Goal: Task Accomplishment & Management: Use online tool/utility

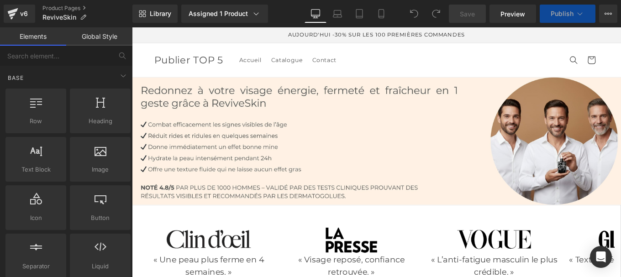
scroll to position [3690, 0]
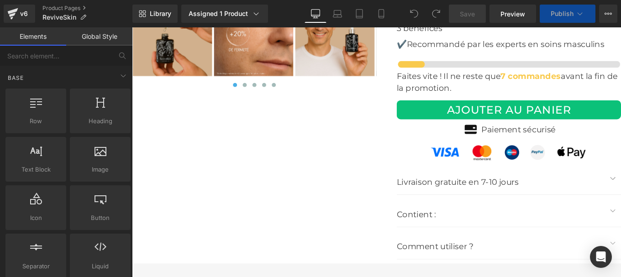
click at [481, 194] on p "Livraison gratuite en 7-10 jours" at bounding box center [548, 201] width 235 height 15
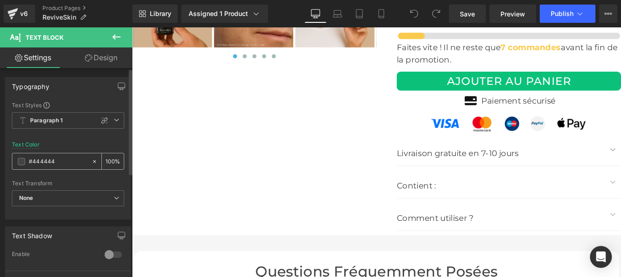
click at [63, 160] on input "#444444" at bounding box center [58, 162] width 58 height 10
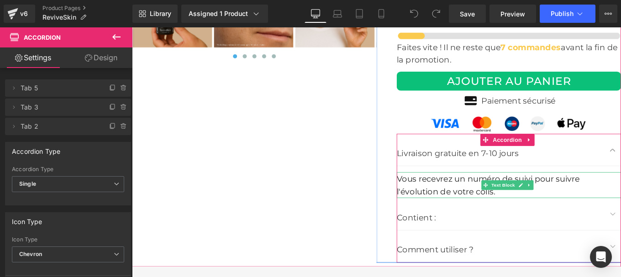
click at [474, 202] on div "Vous recevrez un numéro de suivi pour suivre l'évolution de votre colis." at bounding box center [557, 205] width 253 height 29
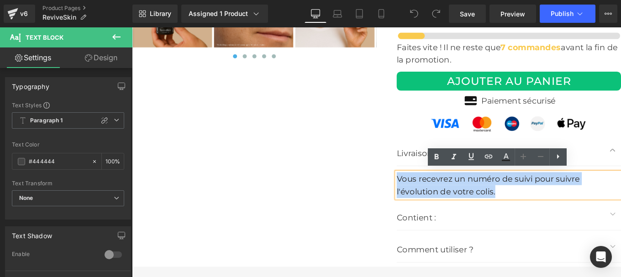
drag, startPoint x: 549, startPoint y: 210, endPoint x: 429, endPoint y: 196, distance: 120.4
click at [431, 196] on div "Vous recevrez un numéro de suivi pour suivre l'évolution de votre colis." at bounding box center [557, 205] width 253 height 29
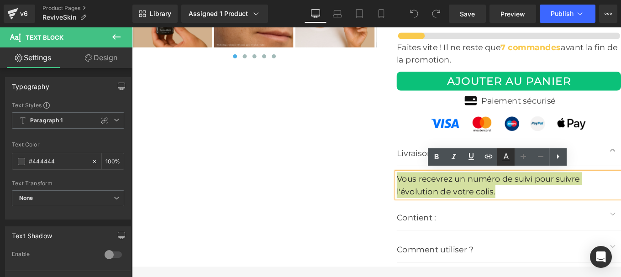
click at [508, 156] on icon at bounding box center [505, 157] width 11 height 11
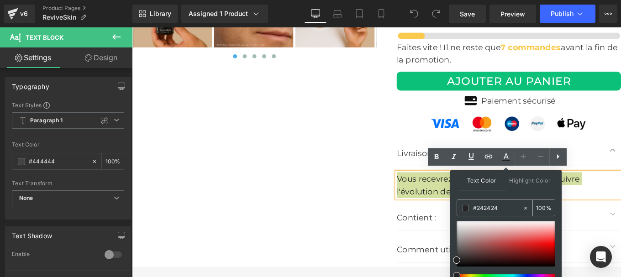
click at [503, 208] on input "#242424" at bounding box center [497, 208] width 49 height 10
paste input "44444"
type input "#444444"
click at [507, 157] on icon at bounding box center [506, 155] width 5 height 5
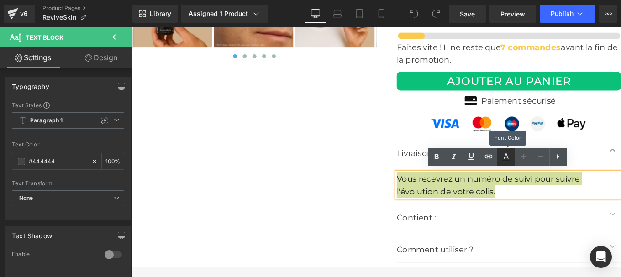
click at [507, 156] on icon at bounding box center [506, 155] width 5 height 5
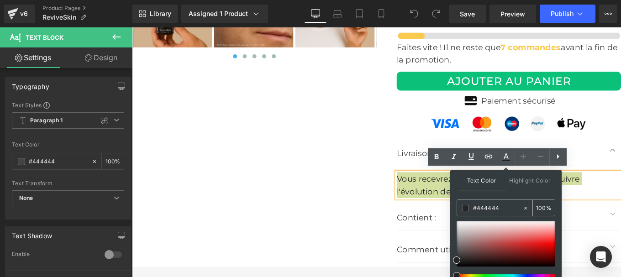
click at [499, 203] on input "#444444" at bounding box center [497, 208] width 49 height 10
paste input "44444"
type input "#444444"
click at [506, 158] on icon at bounding box center [505, 157] width 11 height 11
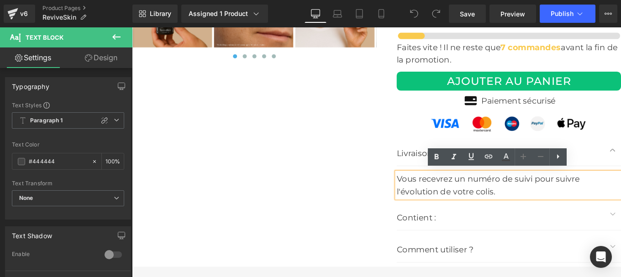
click at [542, 201] on div "Vous recevrez un numéro de suivi pour suivre l'évolution de votre colis." at bounding box center [557, 205] width 253 height 29
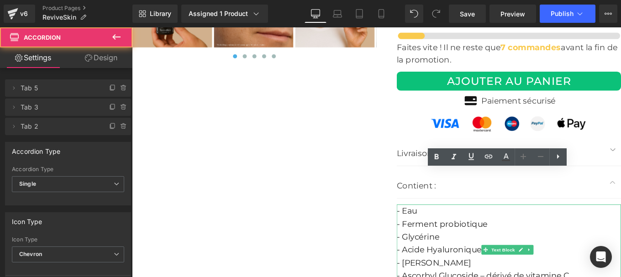
scroll to position [3767, 0]
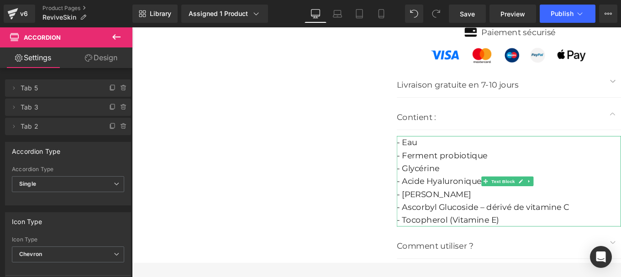
click at [458, 219] on font "- Eau - Ferment probiotique - Glycérine - Acide Hyaluronique - Mentha Piperita …" at bounding box center [528, 201] width 195 height 99
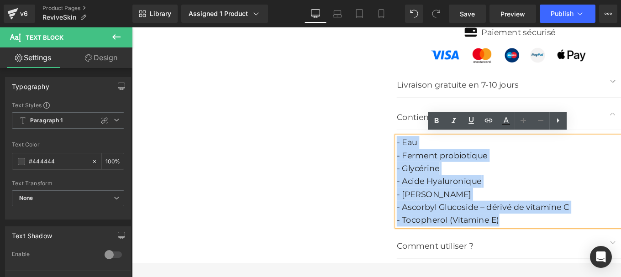
drag, startPoint x: 561, startPoint y: 244, endPoint x: 427, endPoint y: 157, distance: 159.5
click at [431, 157] on div "- Eau - Ferment probiotique - Glycérine - Acide Hyaluronique - Mentha Piperita …" at bounding box center [557, 201] width 253 height 102
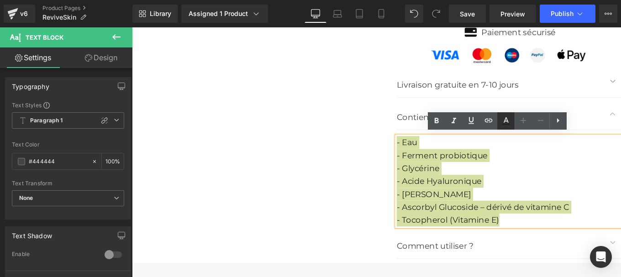
click at [506, 126] on icon at bounding box center [505, 120] width 11 height 11
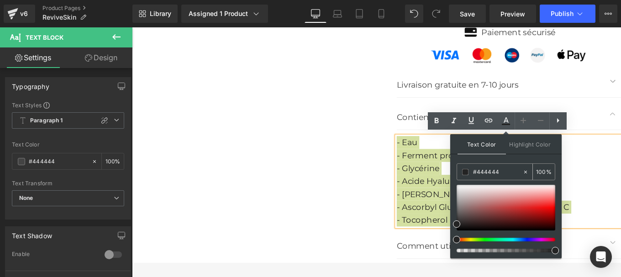
click at [502, 175] on input "#444444" at bounding box center [497, 172] width 49 height 10
paste input "44444"
type input "#444444"
click at [503, 122] on icon at bounding box center [505, 120] width 11 height 11
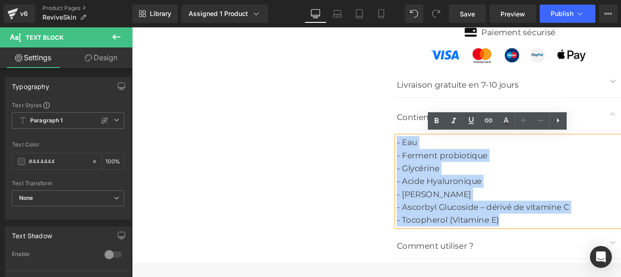
click at [487, 199] on div "- Eau - Ferment probiotique - Glycérine - Acide Hyaluronique - Mentha Piperita …" at bounding box center [557, 201] width 253 height 102
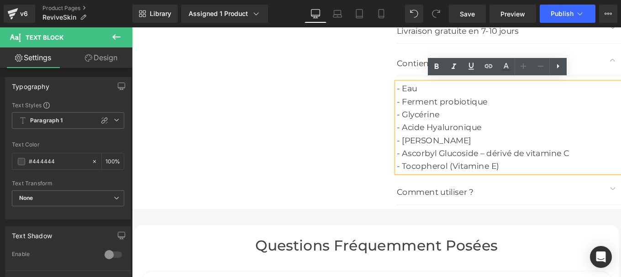
scroll to position [3829, 0]
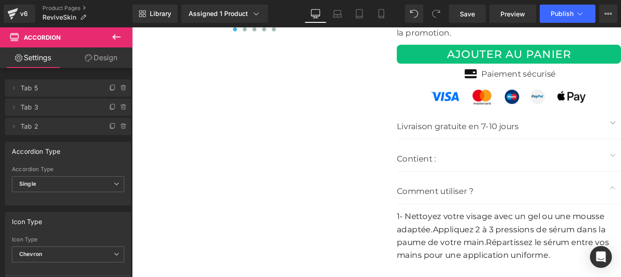
click at [488, 241] on font "1- Nettoyez votre visage avec un gel ou une mousse adaptée." at bounding box center [548, 249] width 235 height 26
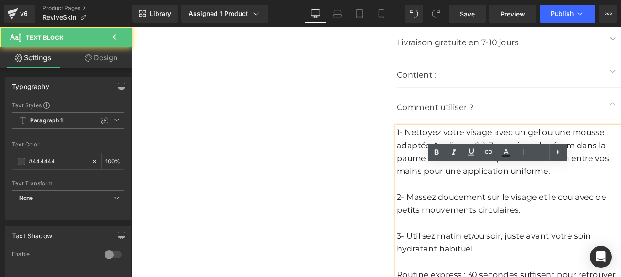
scroll to position [3816, 0]
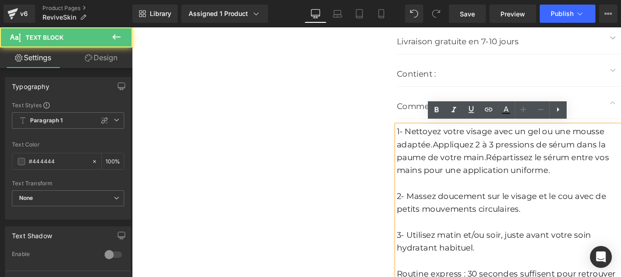
click at [488, 241] on div at bounding box center [557, 247] width 253 height 15
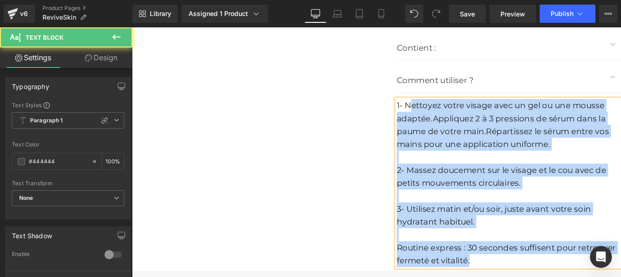
scroll to position [3797, 0]
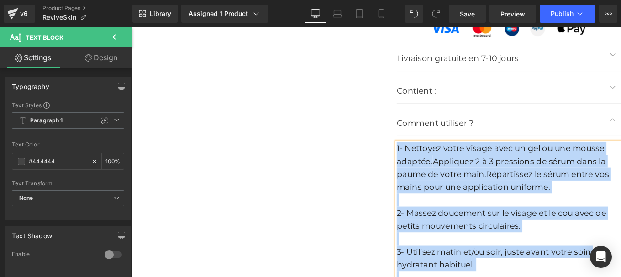
drag, startPoint x: 518, startPoint y: 201, endPoint x: 420, endPoint y: 160, distance: 106.0
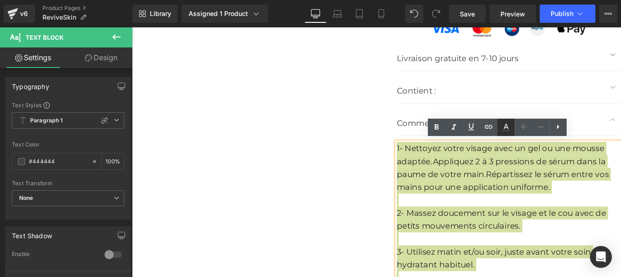
click at [507, 130] on icon at bounding box center [506, 130] width 8 height 1
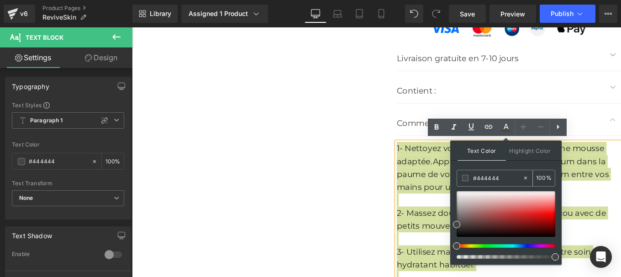
click at [500, 177] on input "#444444" at bounding box center [497, 178] width 49 height 10
click at [500, 175] on input "#444444" at bounding box center [497, 178] width 49 height 10
click at [508, 128] on icon at bounding box center [506, 126] width 5 height 5
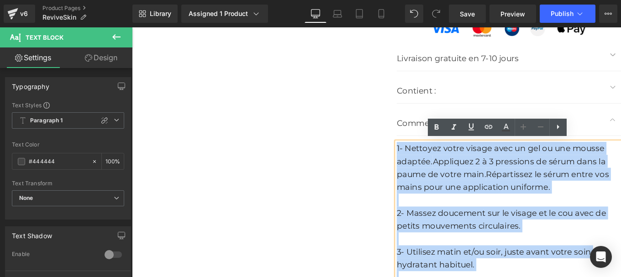
click at [492, 197] on div "1- Nettoyez votre visage avec un gel ou une mousse adaptée. Appliquez 2 à 3 pre…" at bounding box center [557, 252] width 253 height 190
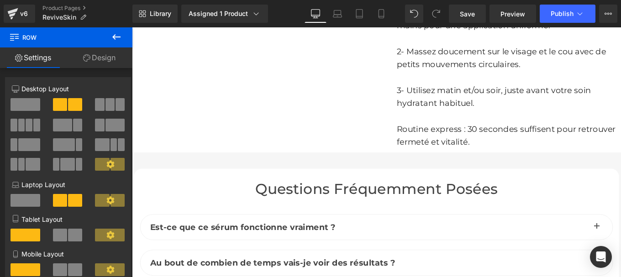
scroll to position [4057, 0]
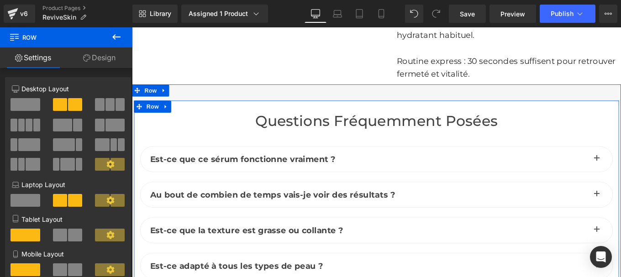
click at [446, 66] on span "Routine express : 30 secondes suffisent pour retrouver fermeté et vitalité." at bounding box center [554, 73] width 247 height 26
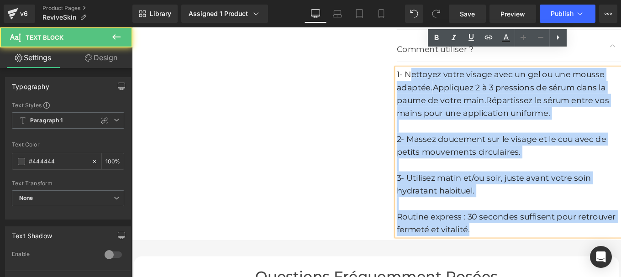
scroll to position [3880, 0]
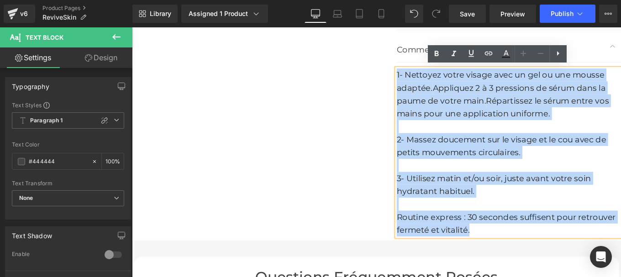
drag, startPoint x: 513, startPoint y: 137, endPoint x: 428, endPoint y: 79, distance: 103.3
click at [431, 79] on div "1- Nettoyez votre visage avec un gel ou une mousse adaptée. Appliquez 2 à 3 pre…" at bounding box center [557, 169] width 253 height 190
click at [512, 149] on font "2- Massez doucement sur le visage et le cou avec de petits mouvements circulair…" at bounding box center [549, 162] width 236 height 26
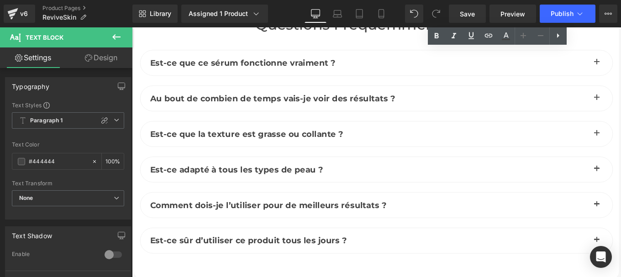
scroll to position [4167, 0]
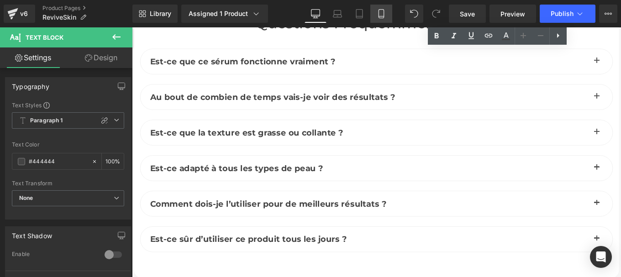
click at [381, 19] on link "Mobile" at bounding box center [381, 14] width 22 height 18
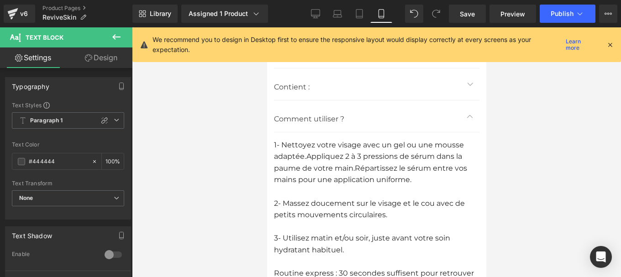
click at [314, 152] on span "Appliquez 2 à 3 pressions de sérum dans la paume de votre main." at bounding box center [367, 162] width 188 height 21
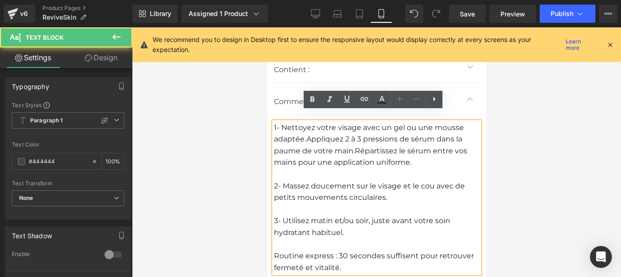
drag, startPoint x: 274, startPoint y: 118, endPoint x: 343, endPoint y: 256, distance: 153.7
click at [343, 256] on div "1- Nettoyez votre visage avec un gel ou une mousse adaptée. Appliquez 2 à 3 pre…" at bounding box center [375, 198] width 205 height 152
drag, startPoint x: 343, startPoint y: 256, endPoint x: 272, endPoint y: 119, distance: 154.6
click at [273, 122] on div "1- Nettoyez votre visage avec un gel ou une mousse adaptée. Appliquez 2 à 3 pre…" at bounding box center [375, 198] width 205 height 152
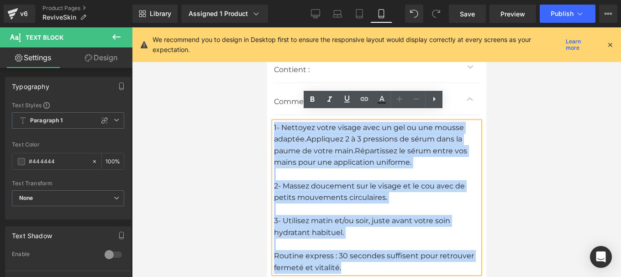
drag, startPoint x: 273, startPoint y: 119, endPoint x: 346, endPoint y: 260, distance: 158.0
click at [346, 260] on div "1- Nettoyez votre visage avec un gel ou une mousse adaptée. Appliquez 2 à 3 pre…" at bounding box center [375, 198] width 205 height 152
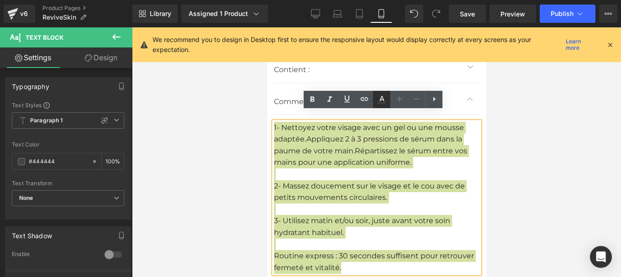
click at [381, 100] on icon at bounding box center [381, 98] width 5 height 5
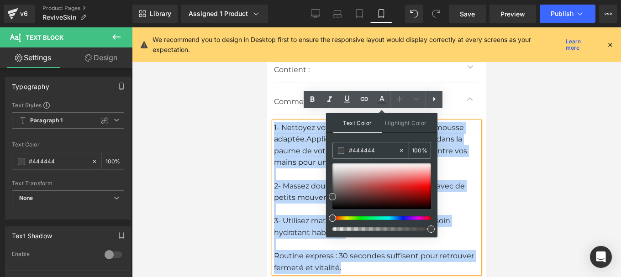
click at [304, 152] on span "Répartissez le sérum entre vos mains pour une application uniforme." at bounding box center [369, 157] width 193 height 21
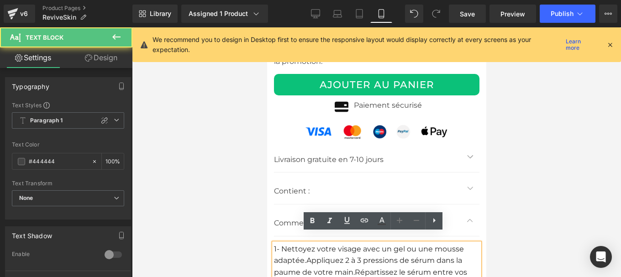
scroll to position [4985, 0]
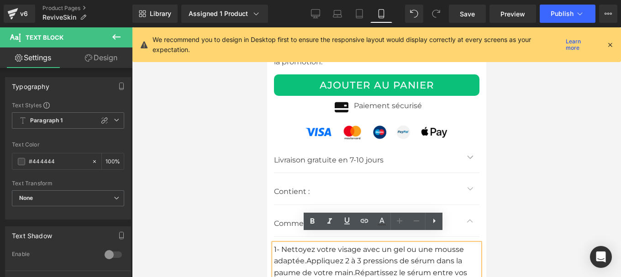
click at [297, 154] on p "Livraison gratuite en 7-10 jours" at bounding box center [366, 160] width 187 height 12
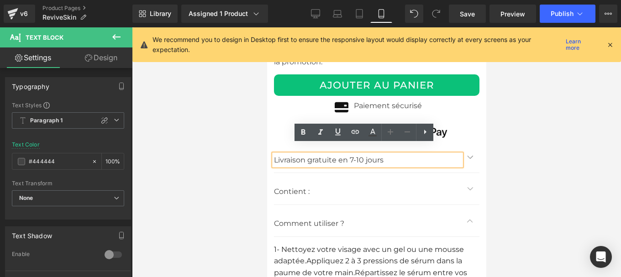
click at [470, 159] on span "button" at bounding box center [470, 159] width 0 height 0
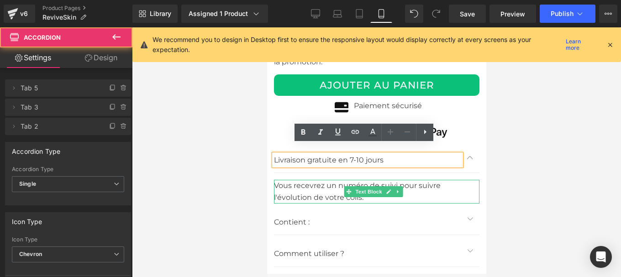
click at [306, 180] on div "Vous recevrez un numéro de suivi pour suivre l'évolution de votre colis." at bounding box center [375, 191] width 205 height 23
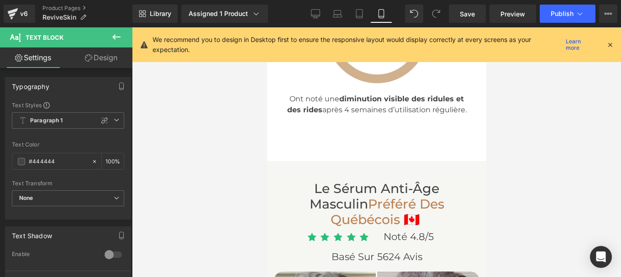
scroll to position [3485, 0]
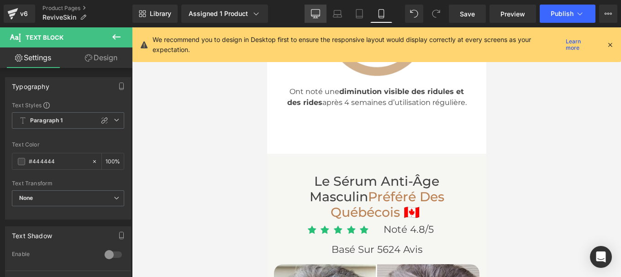
click at [314, 13] on icon at bounding box center [315, 13] width 9 height 9
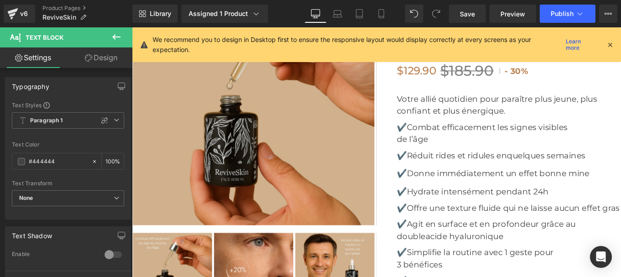
scroll to position [3391, 0]
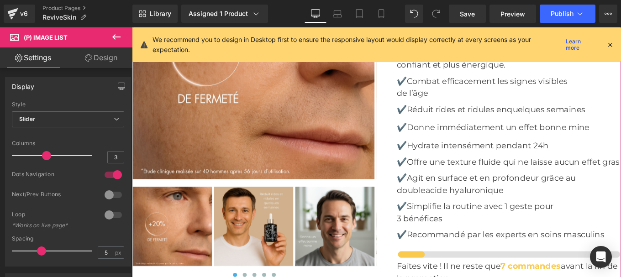
scroll to position [3443, 0]
click at [278, 220] on img at bounding box center [269, 251] width 89 height 89
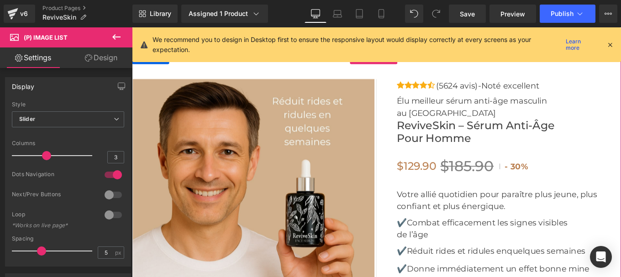
scroll to position [3282, 0]
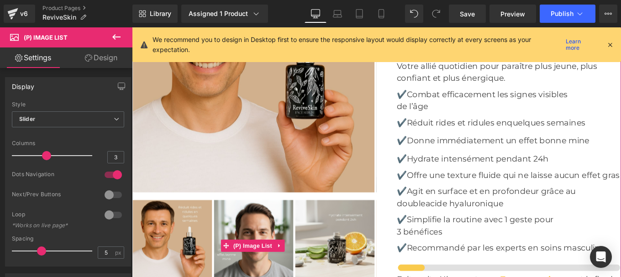
click at [270, 232] on img at bounding box center [269, 267] width 89 height 89
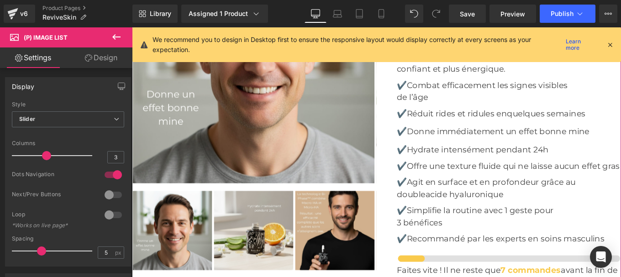
scroll to position [3445, 0]
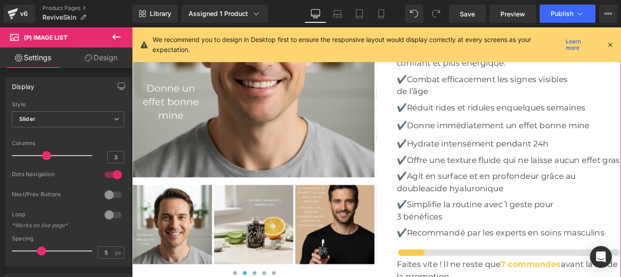
click at [270, 232] on img at bounding box center [269, 249] width 89 height 89
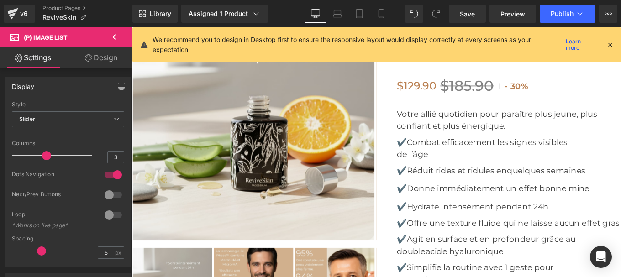
scroll to position [3374, 0]
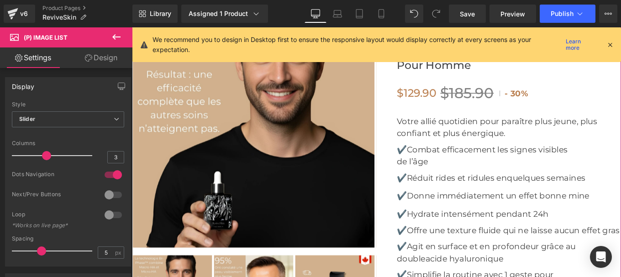
scroll to position [3366, 0]
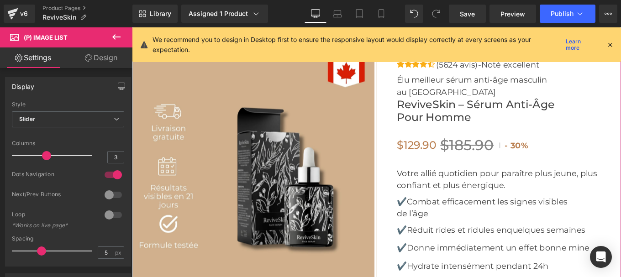
scroll to position [3432, 0]
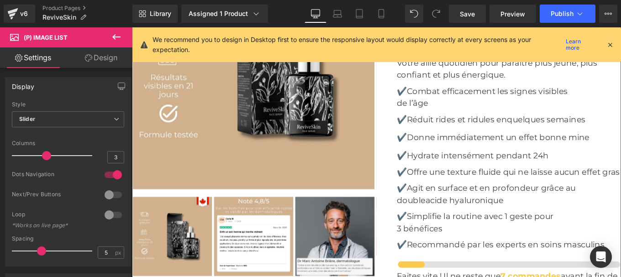
click at [274, 253] on div "‹ ›" at bounding box center [270, 270] width 276 height 105
click at [294, 219] on img at bounding box center [269, 263] width 89 height 89
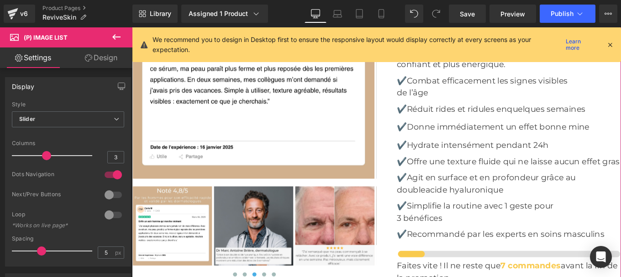
scroll to position [3446, 0]
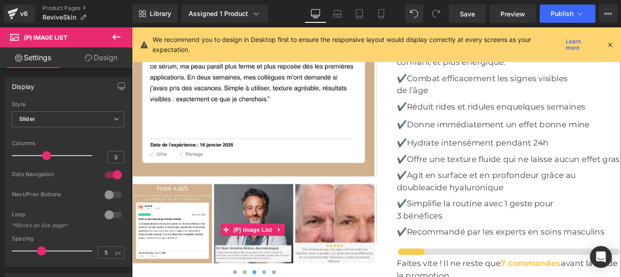
click at [280, 230] on img at bounding box center [269, 249] width 89 height 89
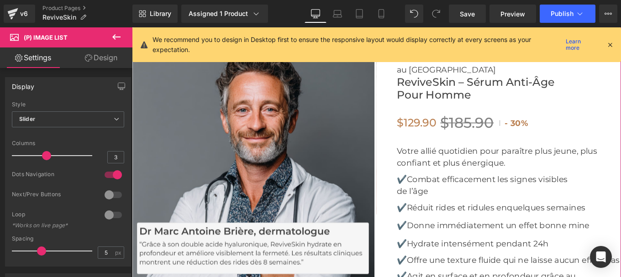
scroll to position [3426, 0]
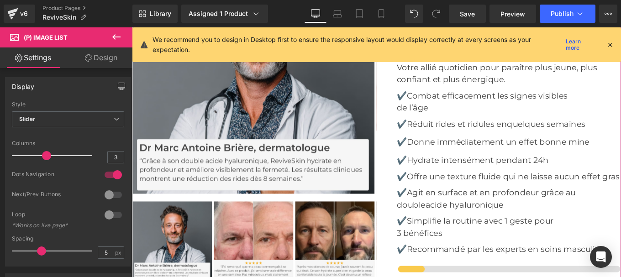
click at [273, 231] on img at bounding box center [269, 268] width 89 height 89
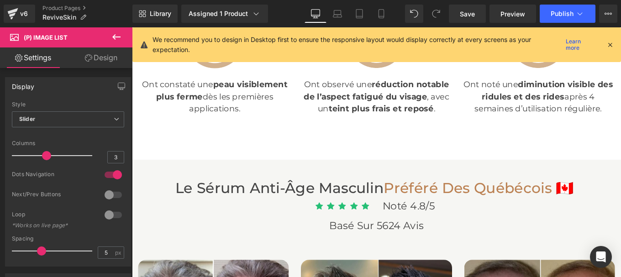
scroll to position [2550, 0]
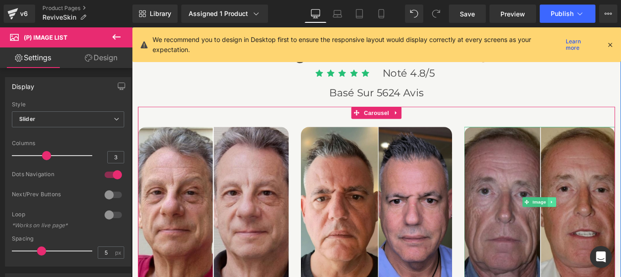
click at [604, 225] on icon at bounding box center [606, 224] width 5 height 5
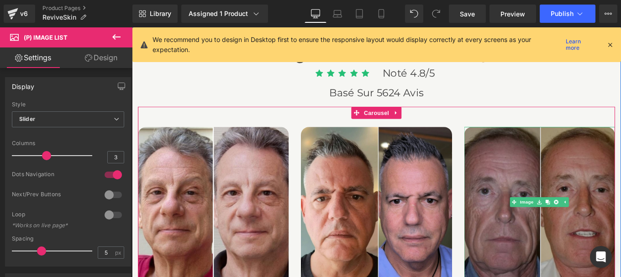
click at [543, 197] on img at bounding box center [592, 225] width 170 height 170
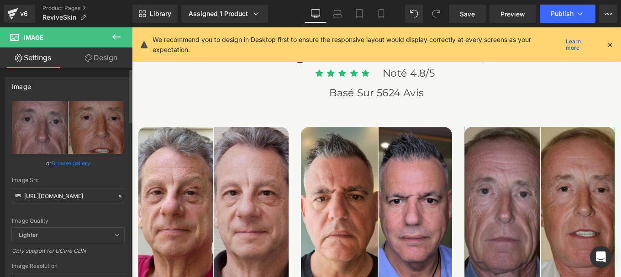
click at [117, 195] on icon at bounding box center [120, 196] width 6 height 6
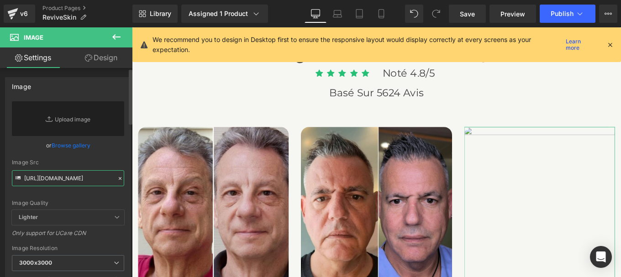
click at [76, 182] on input "[URL][DOMAIN_NAME]" at bounding box center [68, 178] width 112 height 16
paste input "[URL][DOMAIN_NAME]"
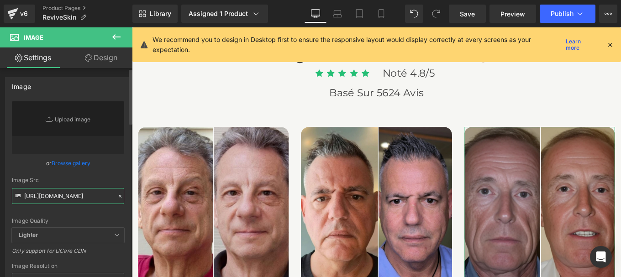
type input "[URL][DOMAIN_NAME]"
click at [110, 171] on div "Image Quality Lighter Lightest Lighter Lighter Lightest Only support for UCare …" at bounding box center [68, 164] width 112 height 126
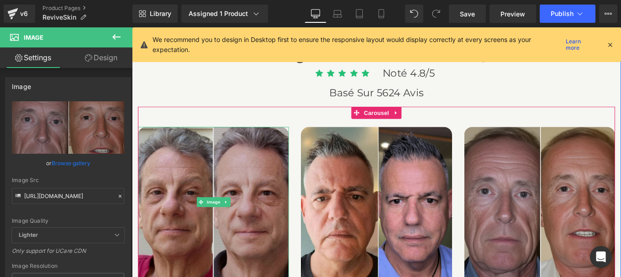
click at [226, 189] on img at bounding box center [224, 225] width 170 height 170
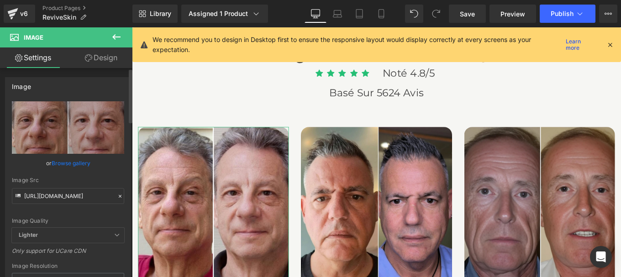
click at [117, 197] on icon at bounding box center [120, 196] width 6 height 6
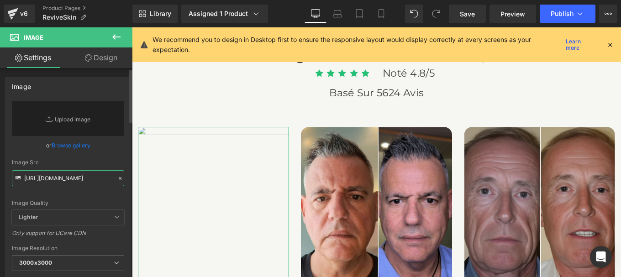
click at [61, 178] on input "[URL][DOMAIN_NAME]" at bounding box center [68, 178] width 112 height 16
paste input "[URL][DOMAIN_NAME]"
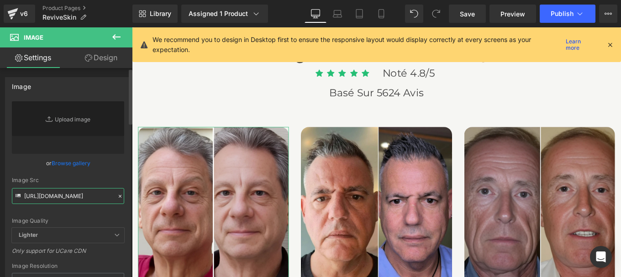
type input "[URL][DOMAIN_NAME]"
click at [124, 176] on div "[URL][DOMAIN_NAME] Replace Image Upload image or Browse gallery Image Src [URL]…" at bounding box center [67, 219] width 125 height 236
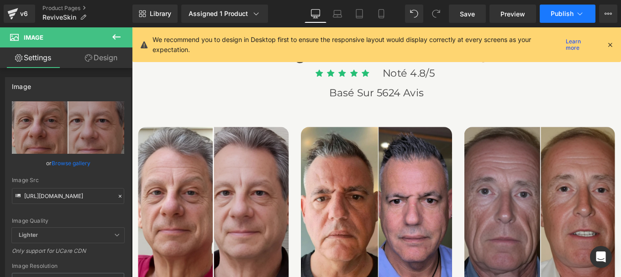
click at [565, 10] on span "Publish" at bounding box center [562, 13] width 23 height 7
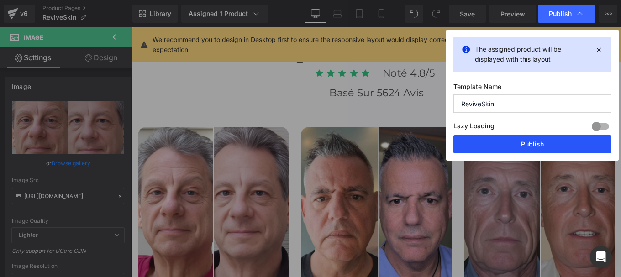
click at [525, 143] on button "Publish" at bounding box center [532, 144] width 158 height 18
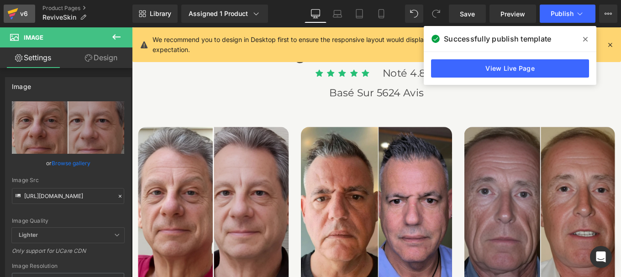
click at [21, 15] on div "v6" at bounding box center [23, 14] width 11 height 12
